Goal: Information Seeking & Learning: Learn about a topic

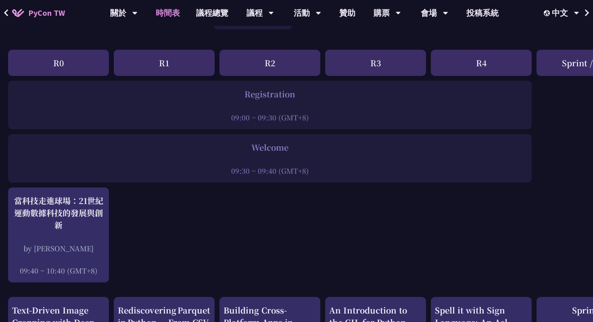
scroll to position [107, 0]
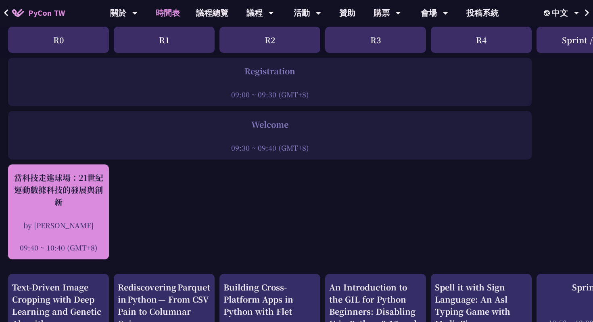
click at [67, 197] on div "當科技走進球場：21世紀運動數據科技的發展與創新" at bounding box center [58, 190] width 93 height 36
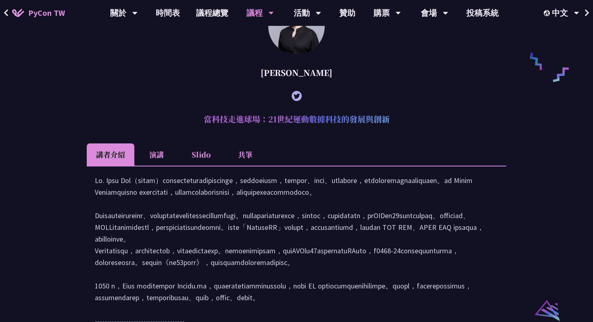
scroll to position [625, 0]
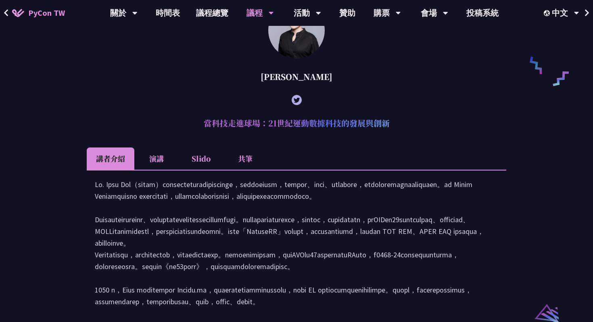
click at [296, 134] on h2 "當科技走進球場：21世紀運動數據科技的發展與創新" at bounding box center [297, 123] width 420 height 24
copy article "當科技走進球場：21世紀運動數據科技的發展與創新"
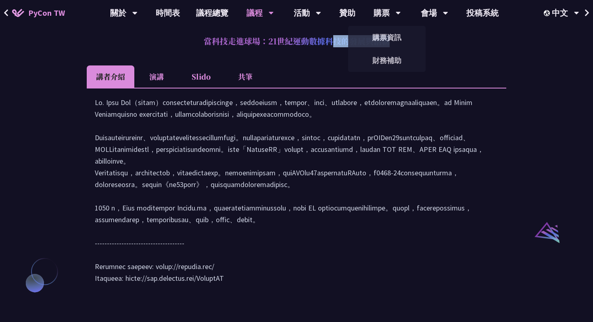
scroll to position [734, 0]
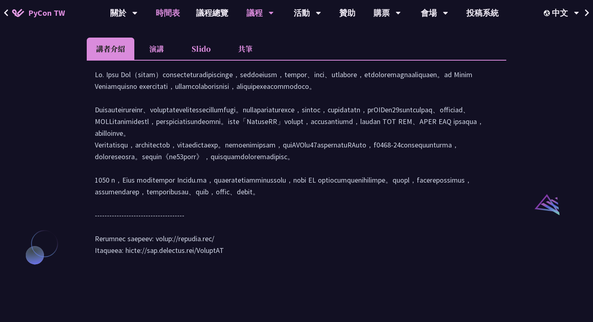
click at [165, 15] on link "時間表" at bounding box center [168, 13] width 40 height 26
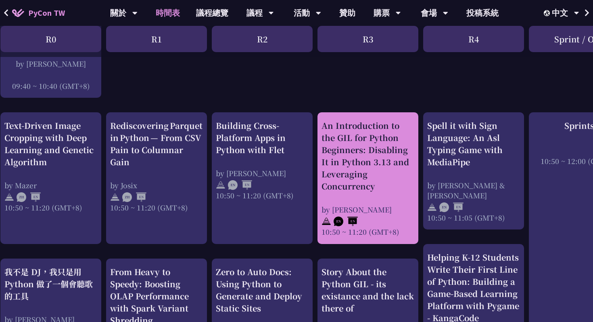
scroll to position [268, 0]
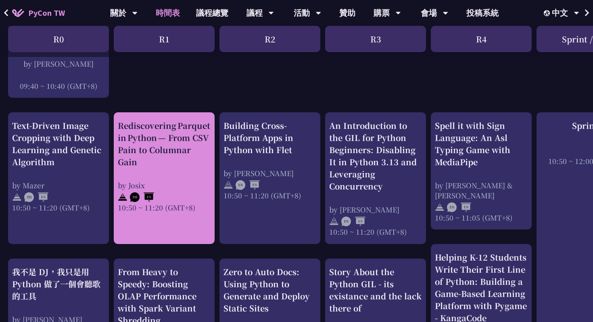
click at [172, 207] on div "10:50 ~ 11:20 (GMT+8)" at bounding box center [164, 207] width 93 height 10
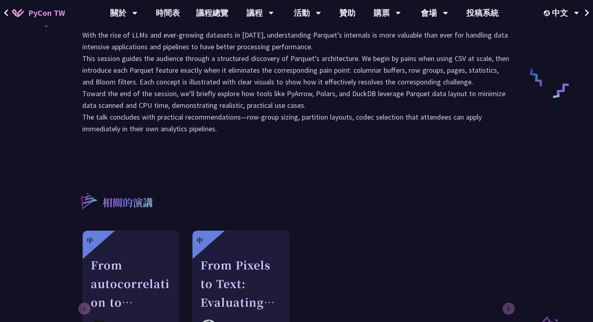
scroll to position [435, 0]
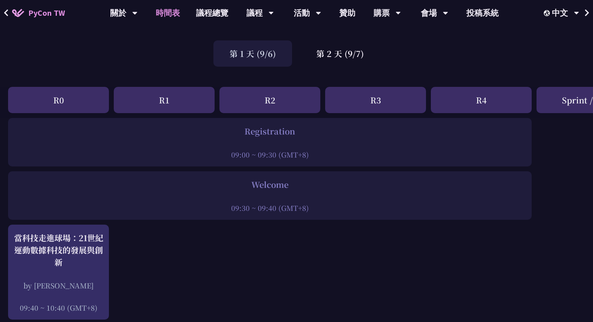
scroll to position [46, 0]
click at [321, 55] on div "第 2 天 (9/7)" at bounding box center [340, 54] width 80 height 26
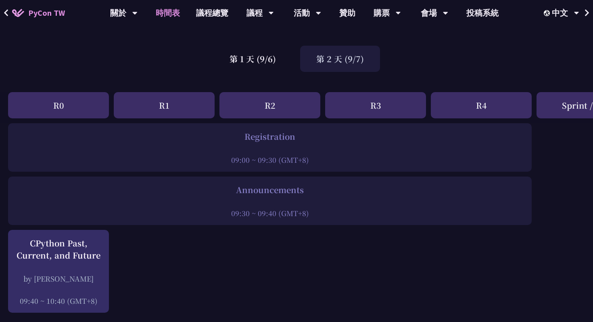
scroll to position [0, 0]
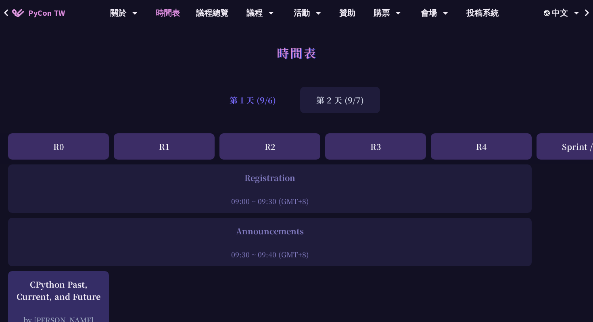
click at [254, 102] on div "第 1 天 (9/6)" at bounding box center [252, 100] width 79 height 26
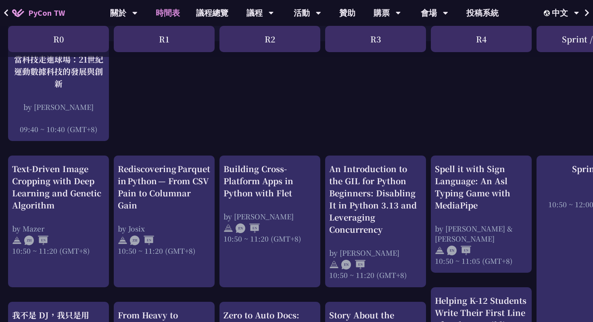
scroll to position [245, 0]
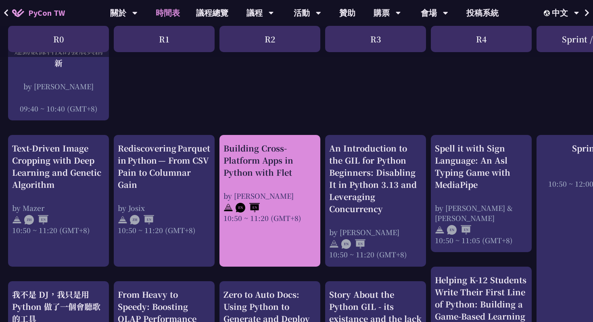
click at [256, 260] on div "Building Cross-Platform Apps in Python with Flet by [PERSON_NAME] 10:50 ~ 11:20…" at bounding box center [270, 201] width 101 height 132
click at [261, 240] on link "Building Cross-Platform Apps in Python with Flet by [PERSON_NAME] 10:50 ~ 11:20…" at bounding box center [270, 200] width 93 height 117
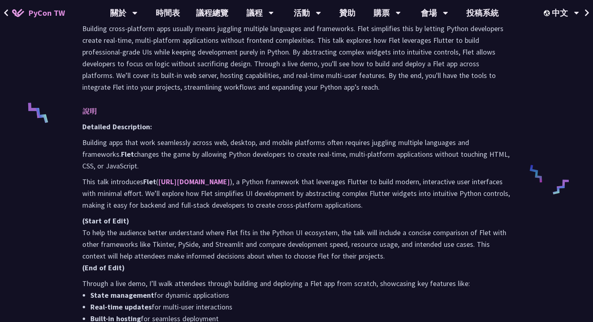
scroll to position [291, 0]
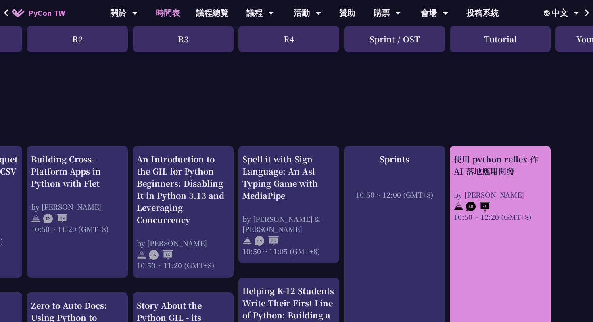
scroll to position [234, 195]
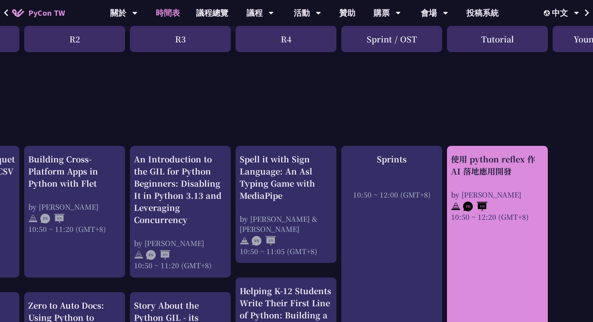
click at [519, 242] on link "使用 python reflex 作 AI 落地應用開發 by [PERSON_NAME] 10:50 ~ 12:20 (GMT+8)" at bounding box center [497, 294] width 93 height 283
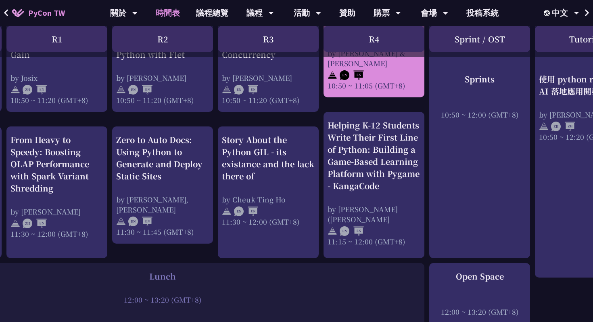
scroll to position [400, 170]
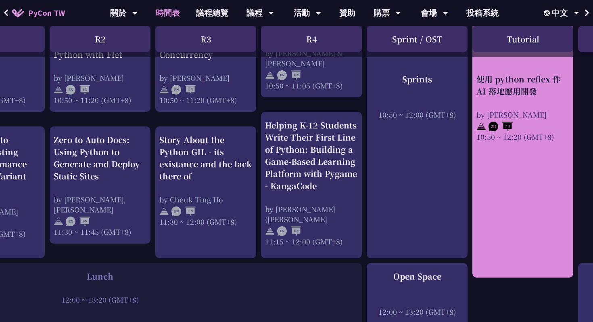
click at [513, 169] on link "使用 python reflex 作 AI 落地應用開發 by [PERSON_NAME] 10:50 ~ 12:20 (GMT+8)" at bounding box center [523, 128] width 93 height 283
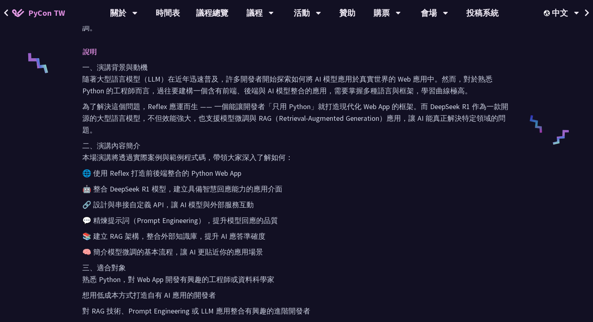
scroll to position [209, 0]
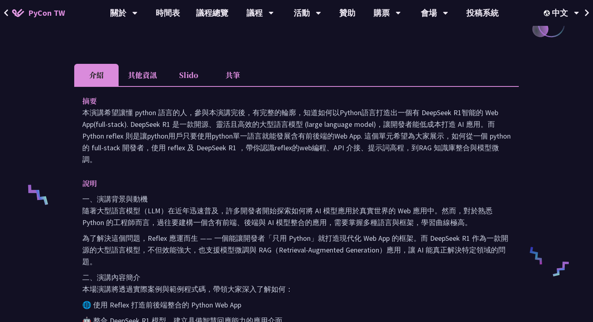
click at [141, 72] on li "其他資訊" at bounding box center [143, 75] width 48 height 22
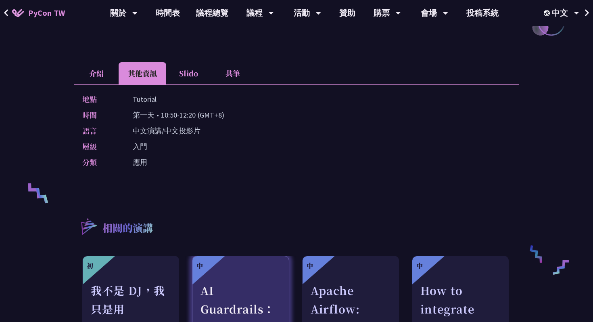
scroll to position [0, 0]
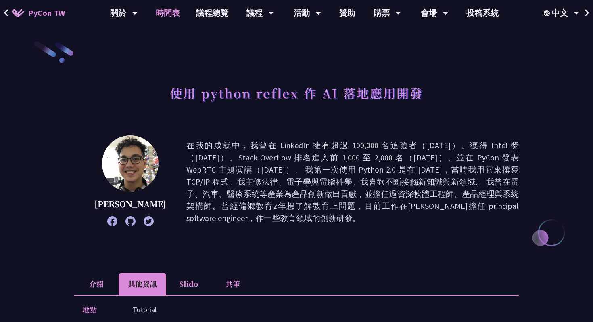
click at [171, 13] on link "時間表" at bounding box center [168, 13] width 40 height 26
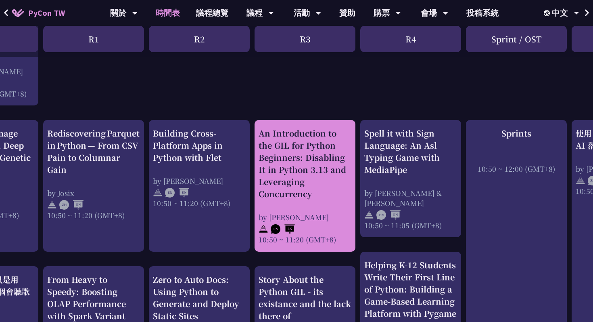
scroll to position [260, 264]
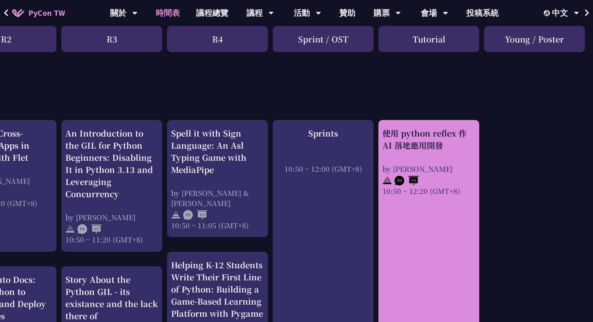
click at [433, 227] on link "使用 python reflex 作 AI 落地應用開發 by [PERSON_NAME] 10:50 ~ 12:20 (GMT+8)" at bounding box center [429, 268] width 93 height 283
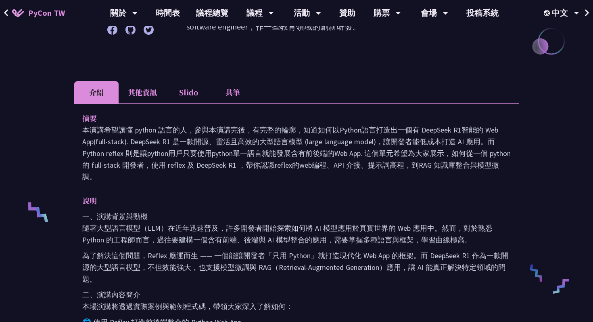
scroll to position [194, 0]
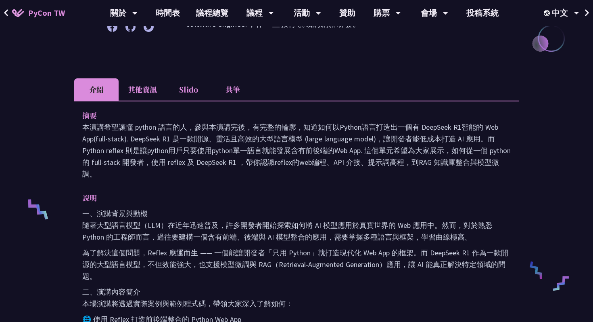
click at [435, 211] on p "一、演講背景與動機 隨著大型語言模型（LLM）在近年迅速普及，許多開發者開始探索如何將 AI 模型應用於真實世界的 Web 應用中。然而，對於熟悉 Pytho…" at bounding box center [296, 224] width 429 height 35
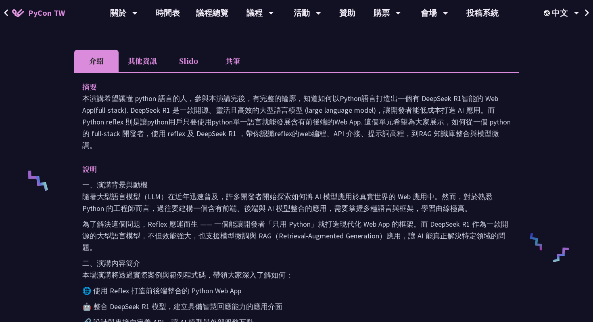
scroll to position [229, 0]
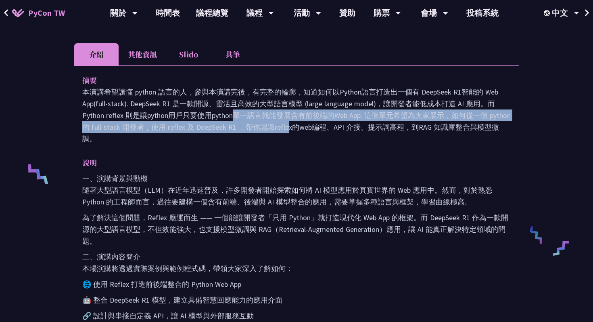
drag, startPoint x: 127, startPoint y: 113, endPoint x: 222, endPoint y: 120, distance: 94.7
click at [222, 120] on p "本演講希望讓懂 python 語言的人，參與本演講完後，有完整的輪廓，知道如何以Python語言打造出一個有 DeepSeek R1智能的 Web App(f…" at bounding box center [296, 115] width 429 height 59
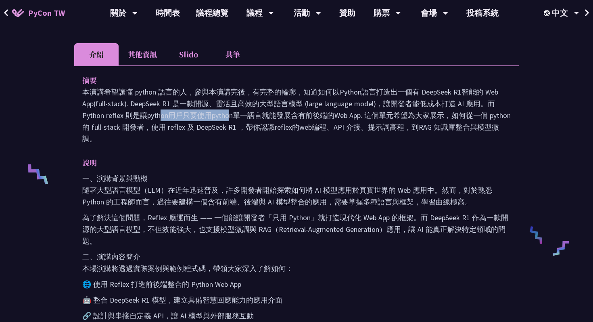
drag, startPoint x: 121, startPoint y: 112, endPoint x: 80, endPoint y: 112, distance: 42.0
click at [80, 112] on div "摘要 本演講希望讓懂 python 語言的人，參與本演講完後，有完整的輪廓，知道如何以Python語言打造出一個有 DeepSeek R1智能的 Web Ap…" at bounding box center [296, 301] width 445 height 473
copy p "Python reflex"
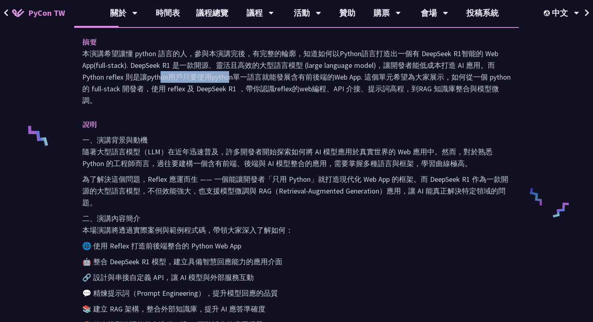
scroll to position [265, 0]
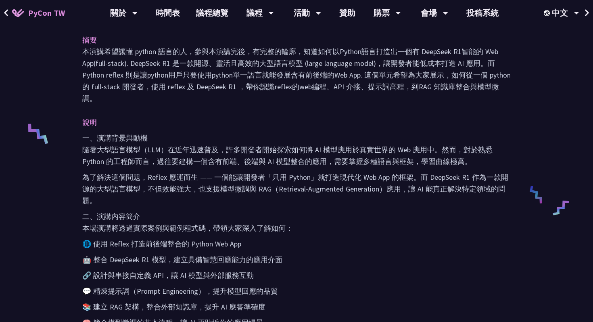
click at [274, 221] on p "二、演講內容簡介 本場演講將透過實際案例與範例程式碼，帶領大家深入了解如何：" at bounding box center [296, 221] width 429 height 23
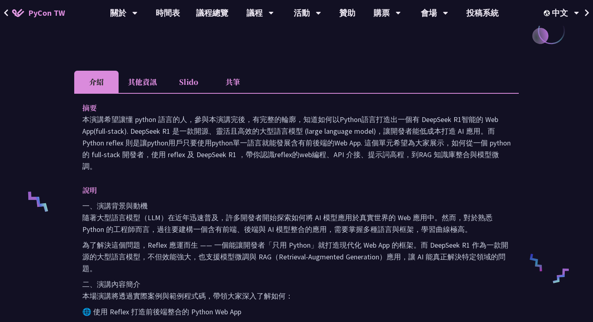
scroll to position [173, 0]
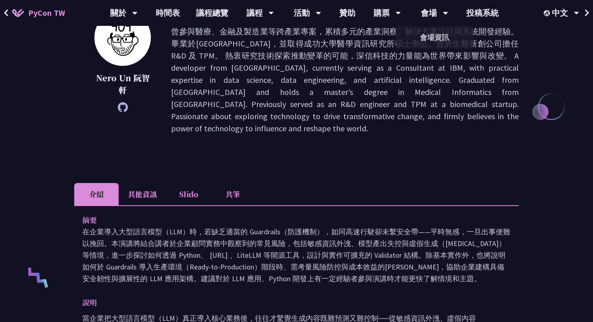
scroll to position [142, 0]
